Goal: Task Accomplishment & Management: Use online tool/utility

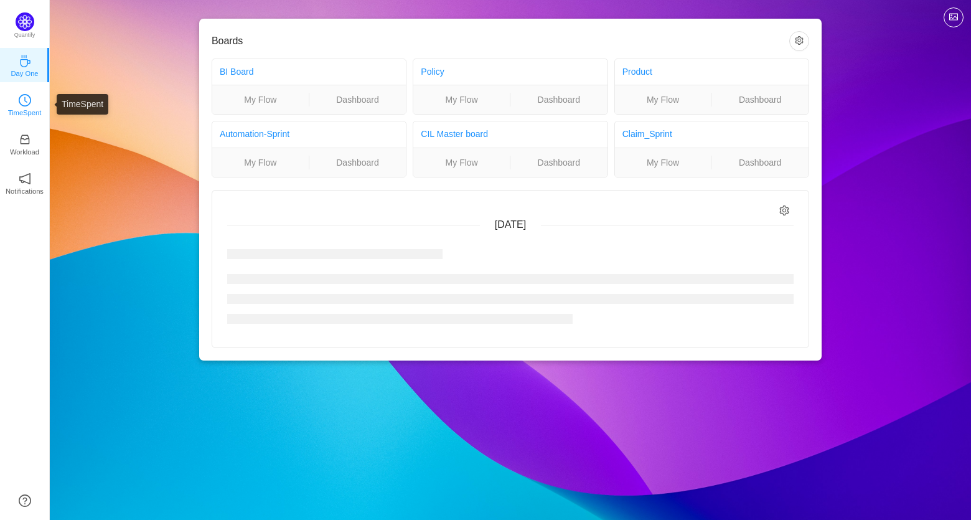
click at [23, 101] on icon "icon: clock-circle" at bounding box center [25, 100] width 12 height 12
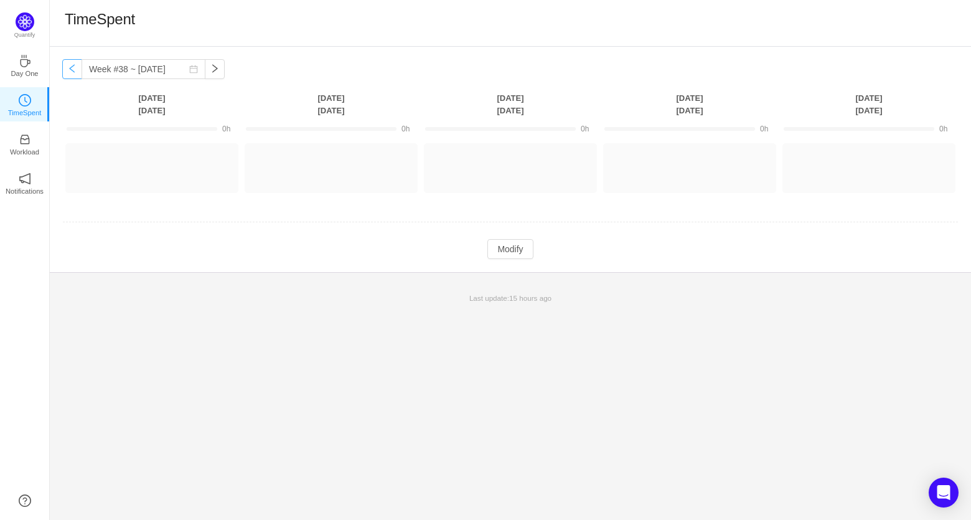
click at [75, 70] on button "button" at bounding box center [72, 69] width 20 height 20
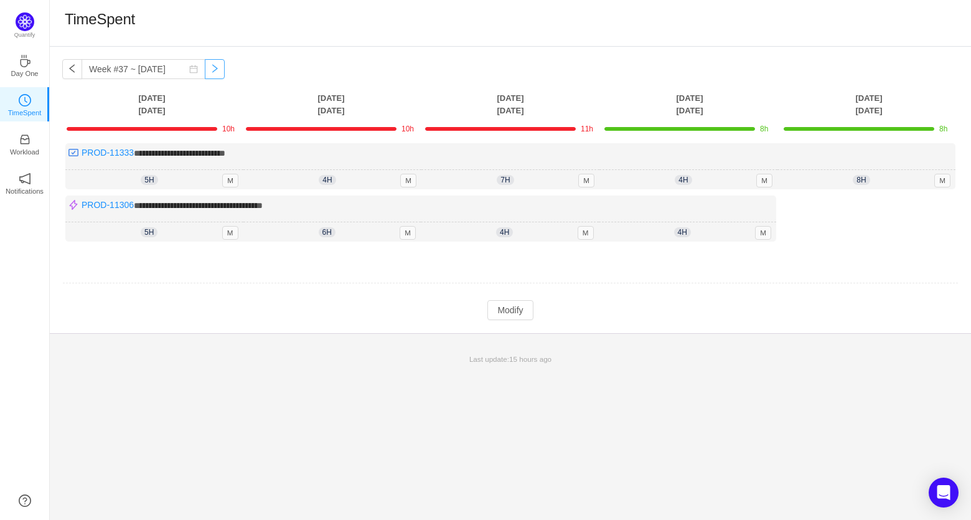
click at [205, 67] on button "button" at bounding box center [215, 69] width 20 height 20
type input "Week #38 ~ [DATE]"
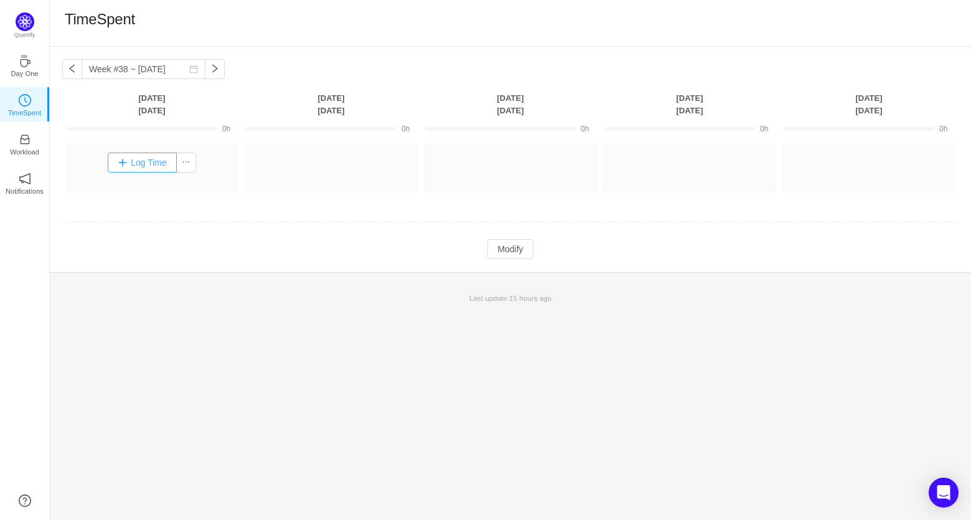
click at [130, 161] on button "Log Time" at bounding box center [142, 162] width 69 height 20
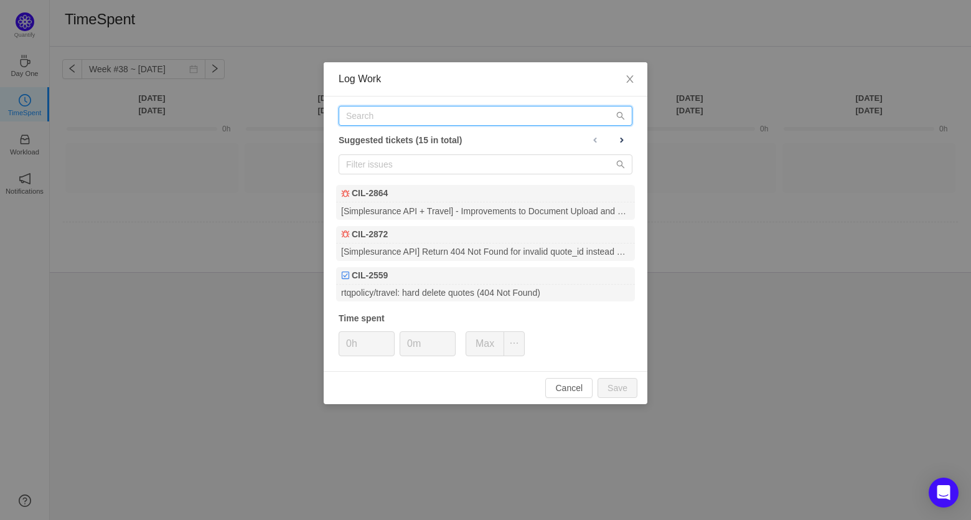
click at [462, 123] on input "text" at bounding box center [486, 116] width 294 height 20
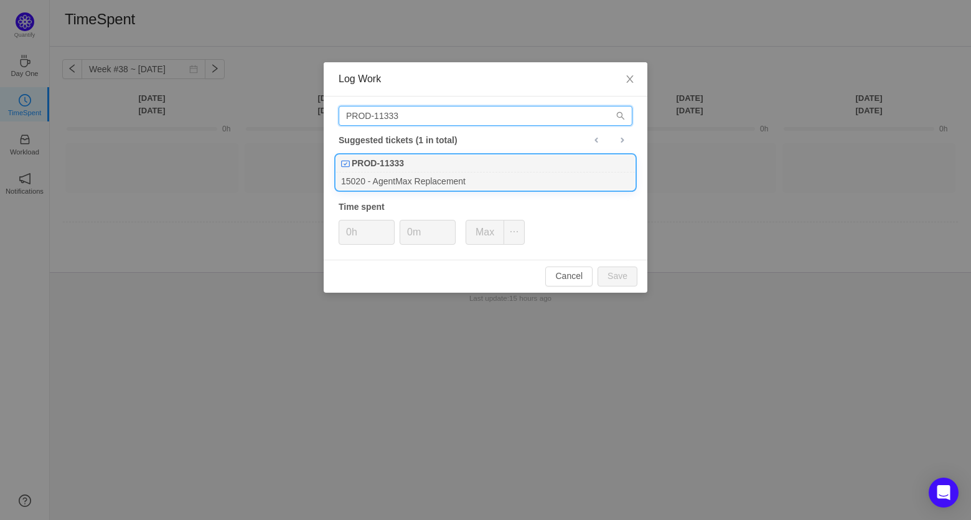
type input "PROD-11333"
click at [479, 174] on div "15020 - AgentMax Replacement" at bounding box center [485, 180] width 299 height 17
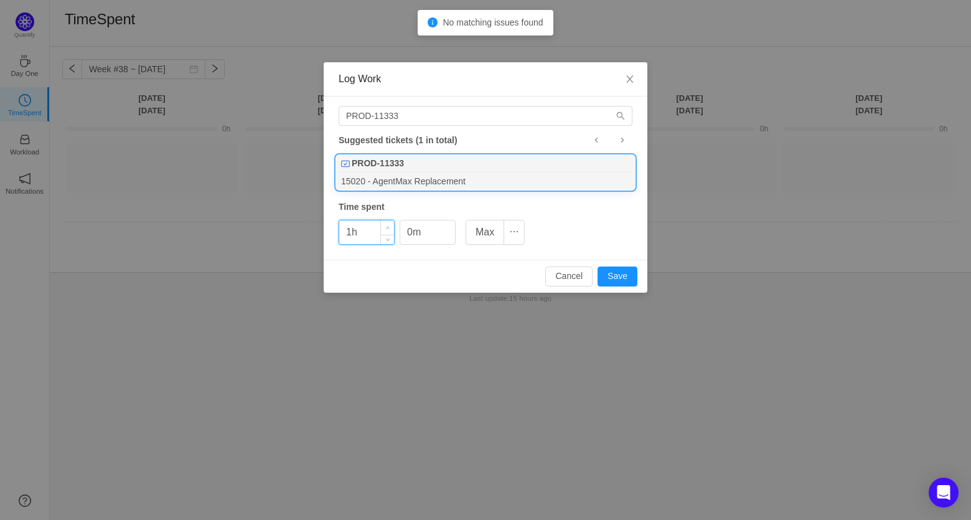
click at [388, 227] on icon "icon: up" at bounding box center [388, 228] width 4 height 4
click at [617, 280] on button "Save" at bounding box center [617, 276] width 40 height 20
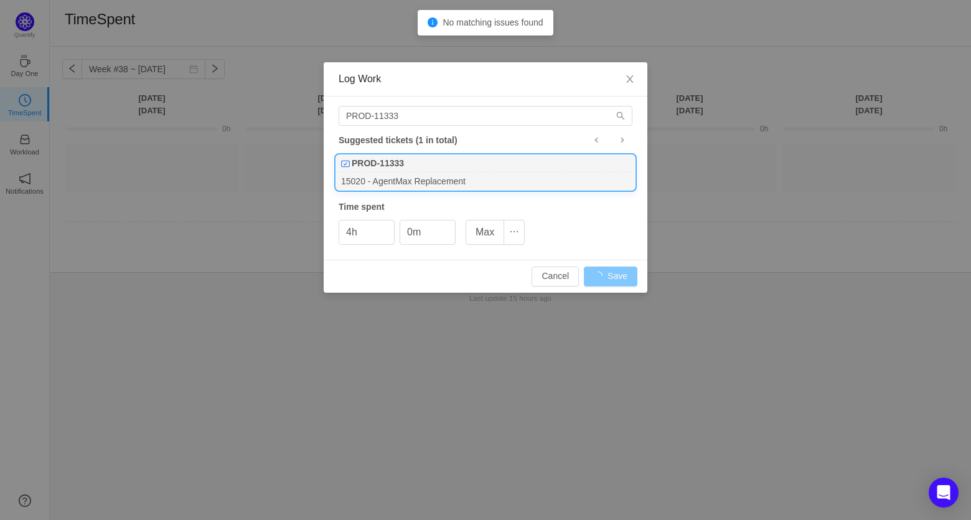
type input "0h"
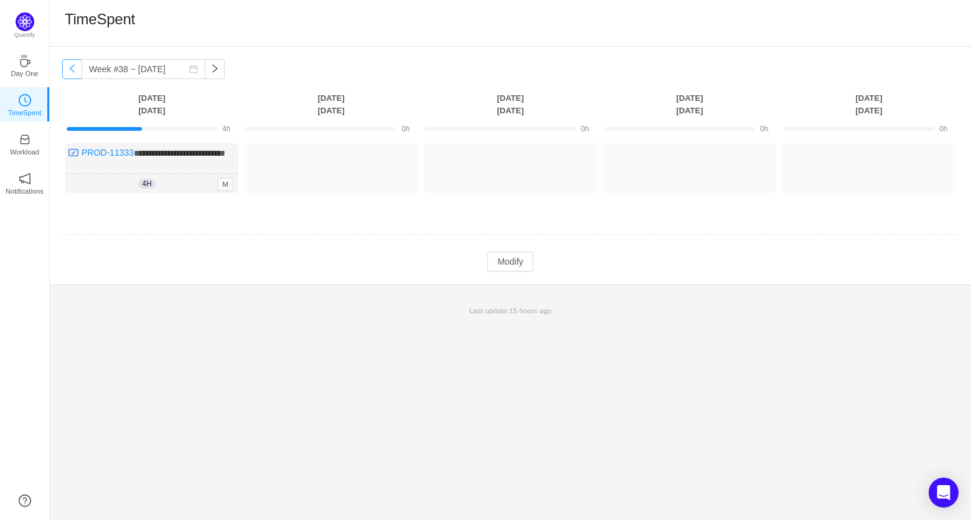
click at [72, 67] on button "button" at bounding box center [72, 69] width 20 height 20
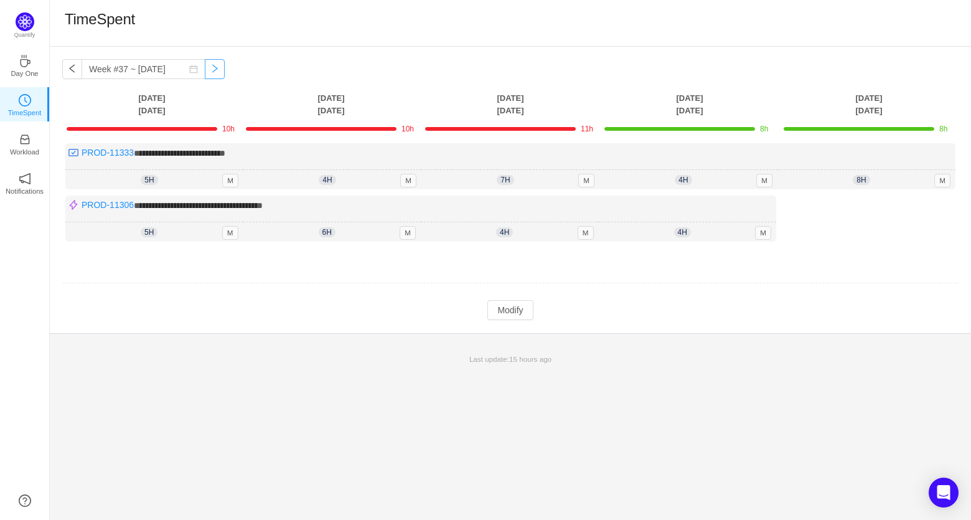
click at [205, 68] on button "button" at bounding box center [215, 69] width 20 height 20
type input "Week #38 ~ [DATE]"
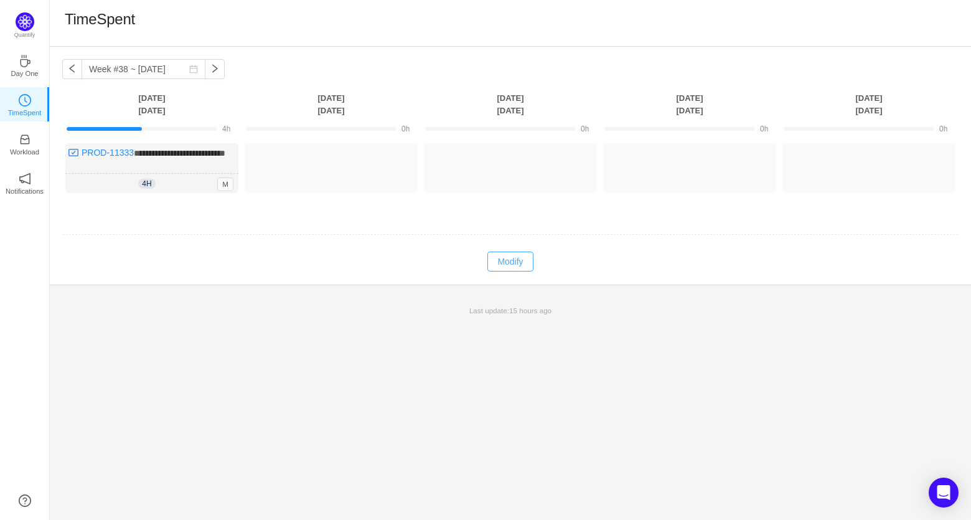
click at [523, 271] on button "Modify" at bounding box center [509, 261] width 45 height 20
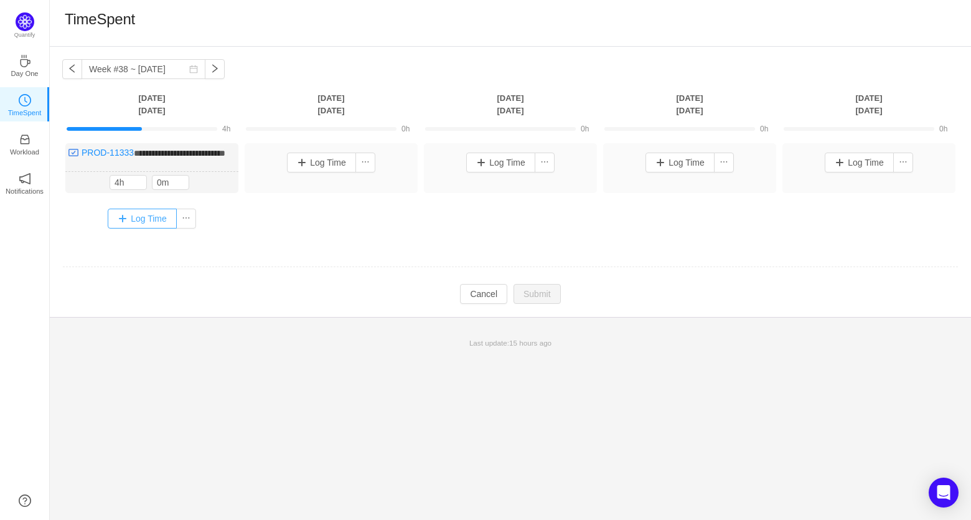
click at [136, 228] on button "Log Time" at bounding box center [142, 218] width 69 height 20
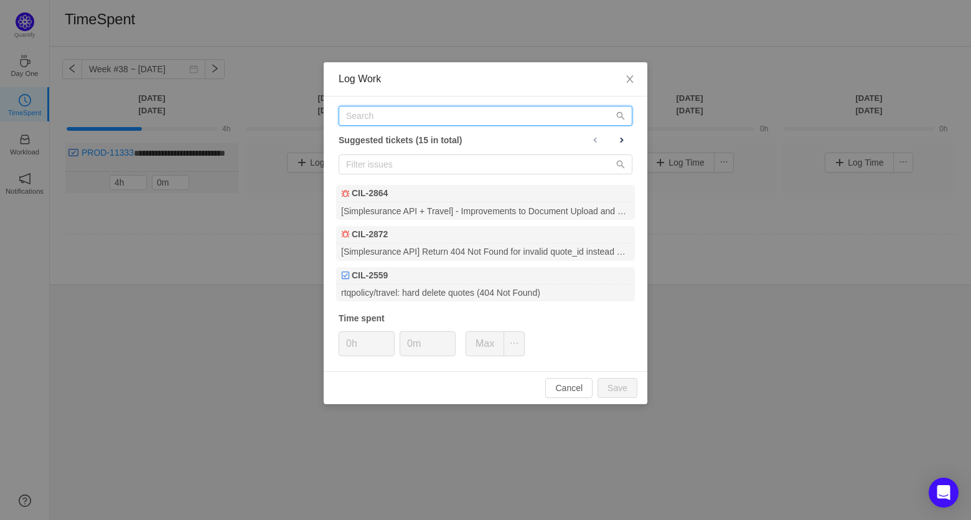
click at [462, 118] on input "text" at bounding box center [486, 116] width 294 height 20
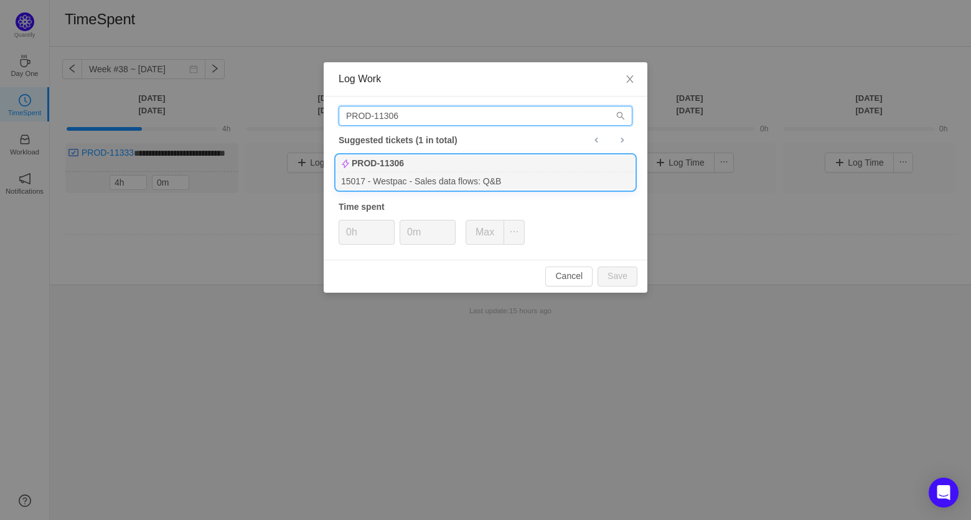
type input "PROD-11306"
drag, startPoint x: 535, startPoint y: 172, endPoint x: 528, endPoint y: 175, distance: 7.3
click at [535, 172] on div "15017 - Westpac - Sales data flows: Q&B" at bounding box center [485, 180] width 299 height 17
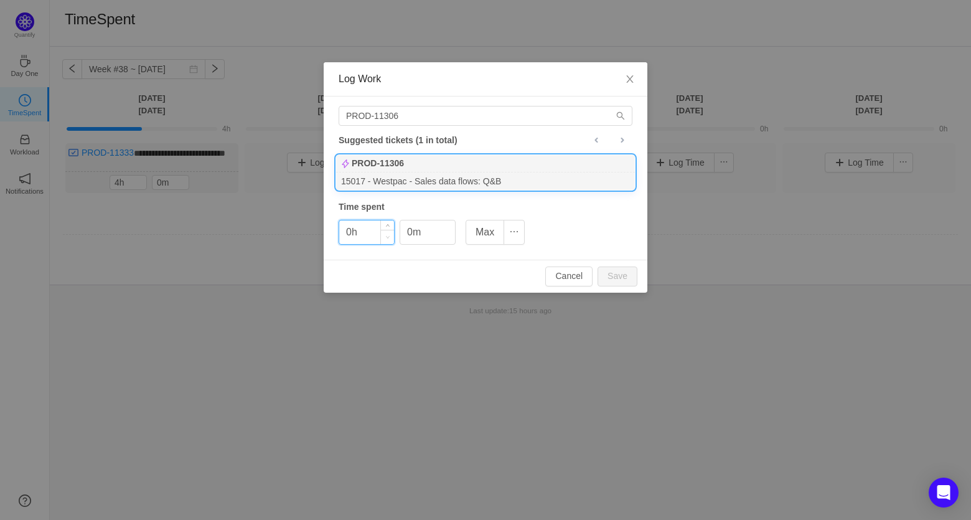
click at [390, 230] on span "Decrease Value" at bounding box center [387, 237] width 13 height 14
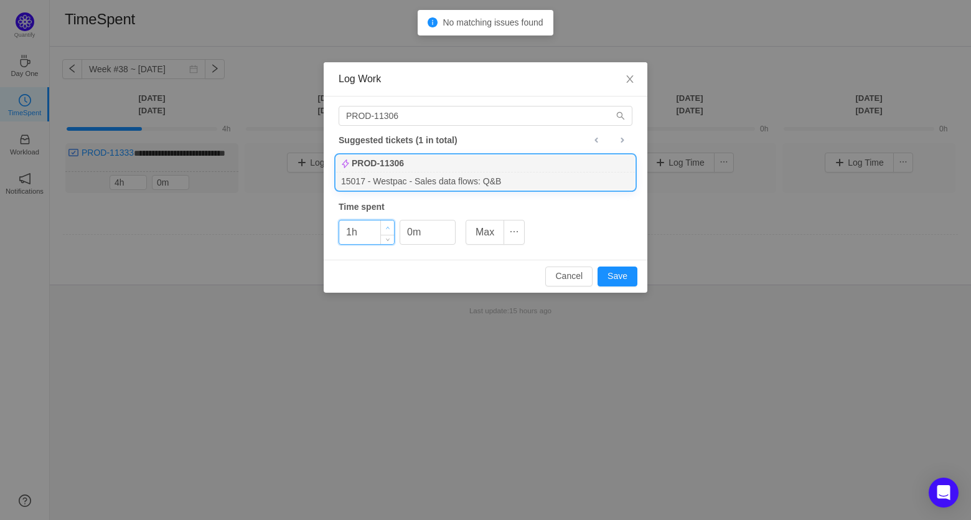
click at [388, 226] on icon "icon: up" at bounding box center [388, 228] width 4 height 4
click at [613, 276] on button "Save" at bounding box center [617, 276] width 40 height 20
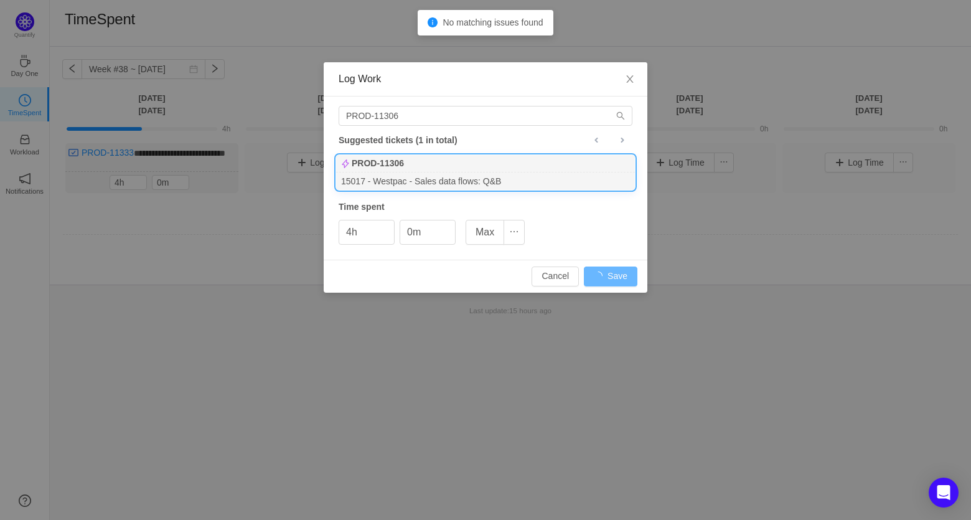
type input "0h"
